Goal: Information Seeking & Learning: Learn about a topic

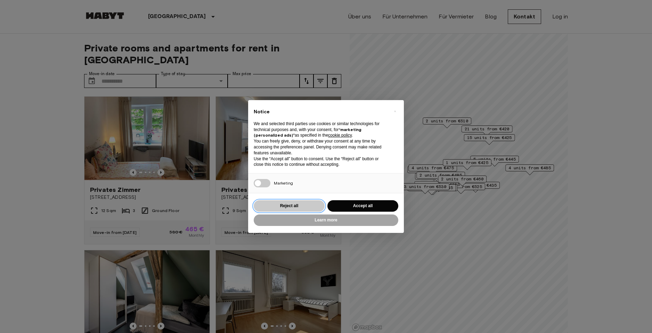
click at [284, 208] on button "Reject all" at bounding box center [289, 205] width 71 height 11
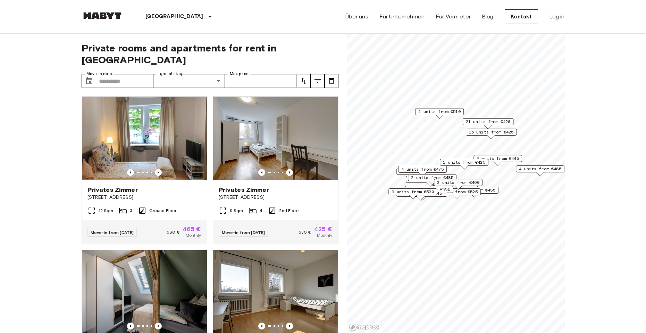
click at [444, 183] on span "2 units from €460" at bounding box center [458, 182] width 42 height 6
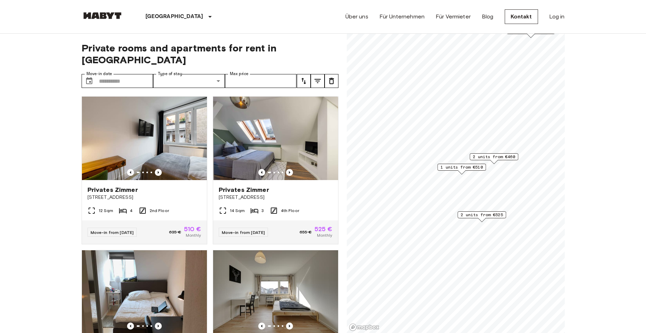
click at [492, 156] on span "2 units from €460" at bounding box center [494, 157] width 42 height 6
